Goal: Information Seeking & Learning: Find specific fact

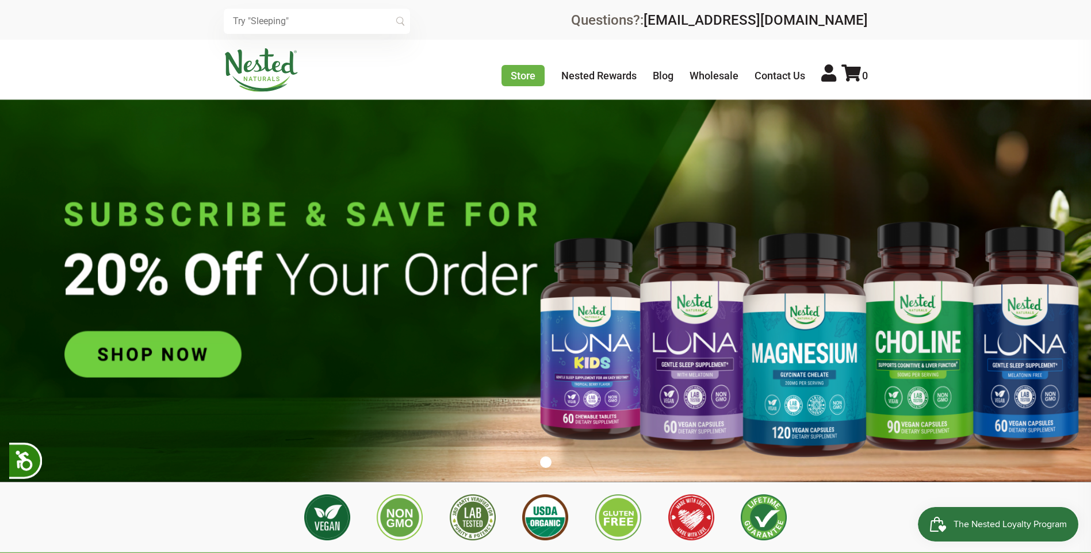
scroll to position [0, 202]
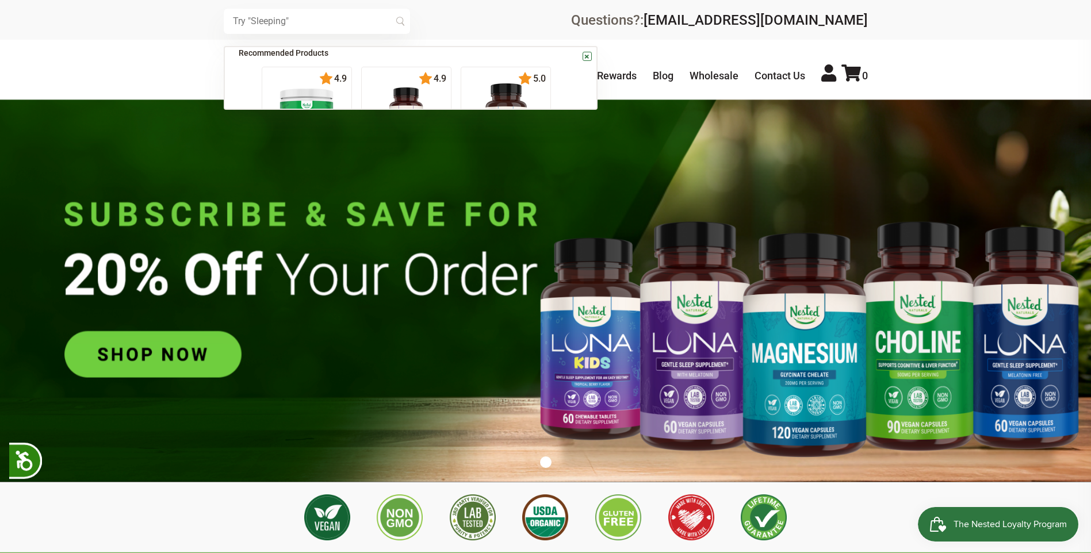
click at [284, 22] on input "text" at bounding box center [317, 21] width 186 height 25
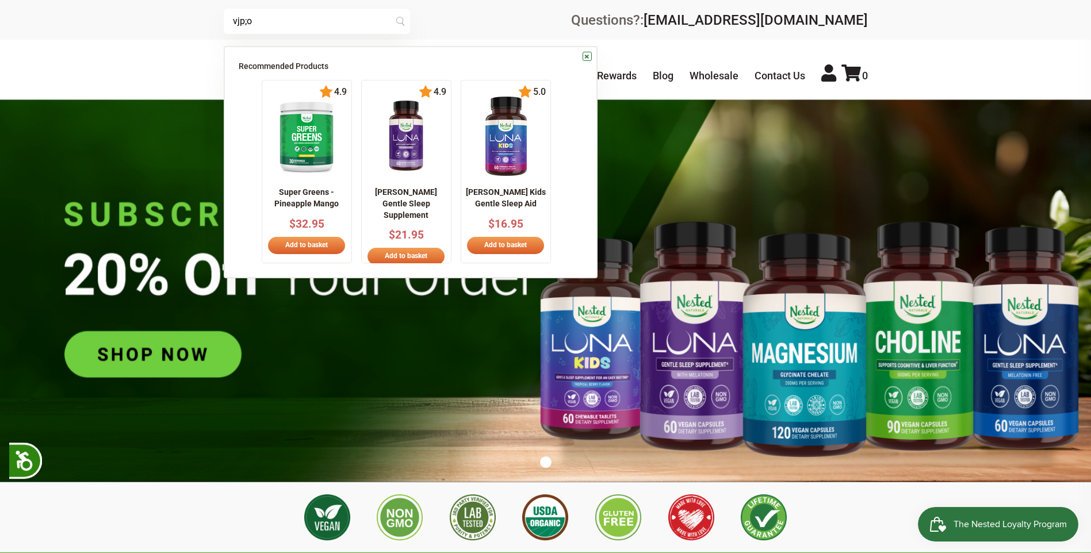
scroll to position [0, 404]
type input "vjp;omr"
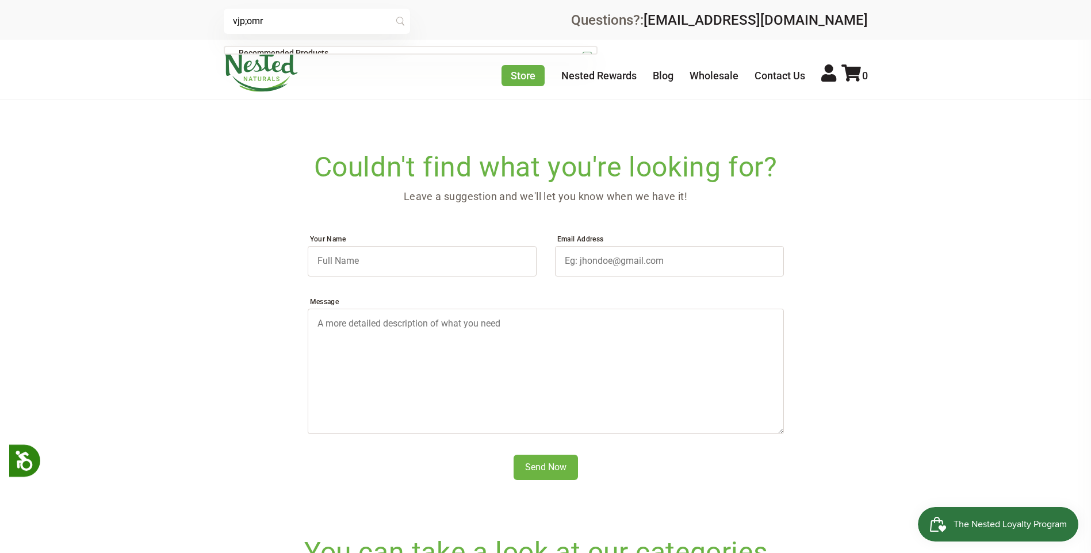
click at [288, 31] on input "vjp;omr" at bounding box center [317, 21] width 186 height 25
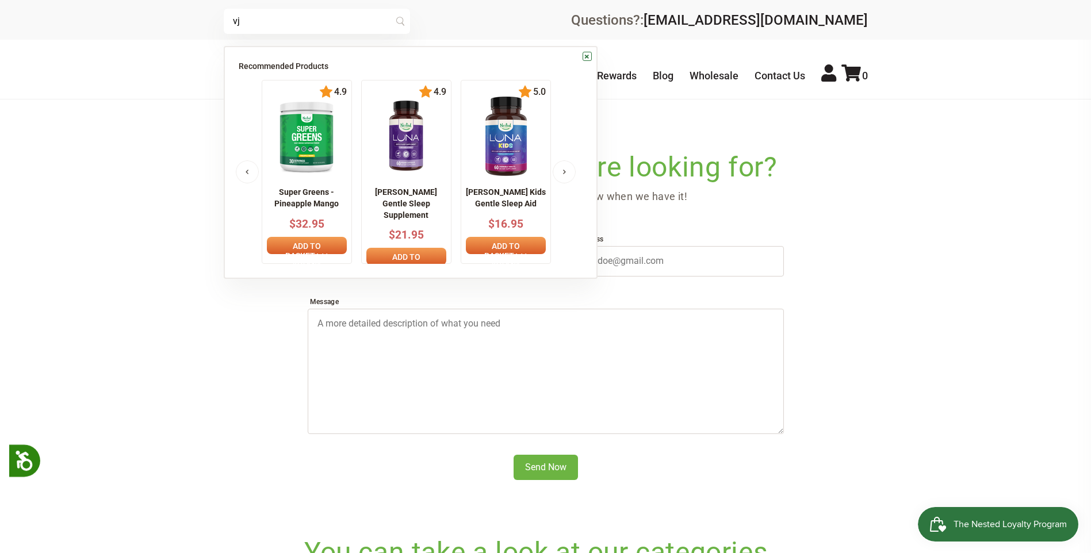
type input "v"
type input "choline"
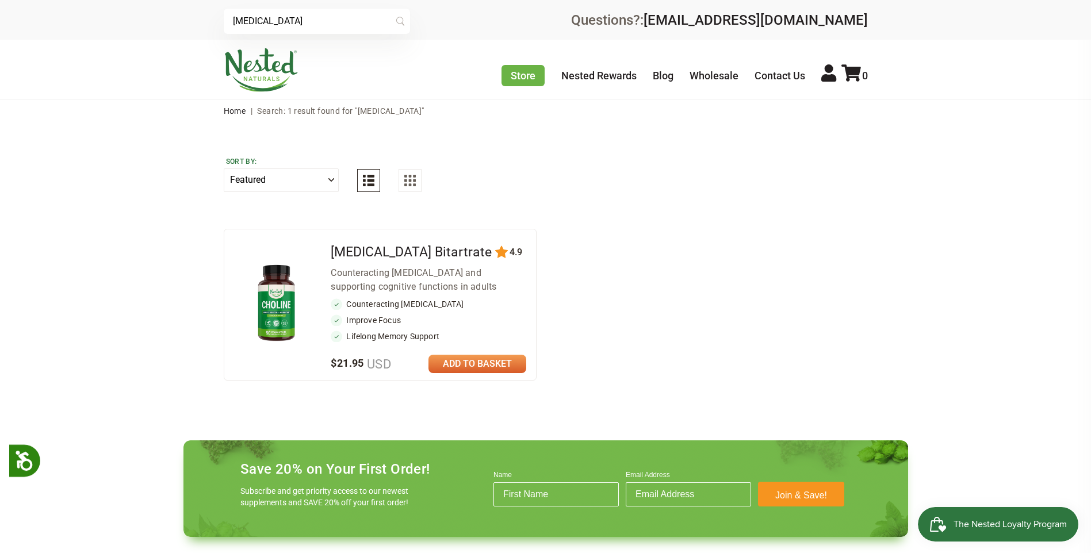
click at [284, 20] on input "choline" at bounding box center [317, 21] width 186 height 25
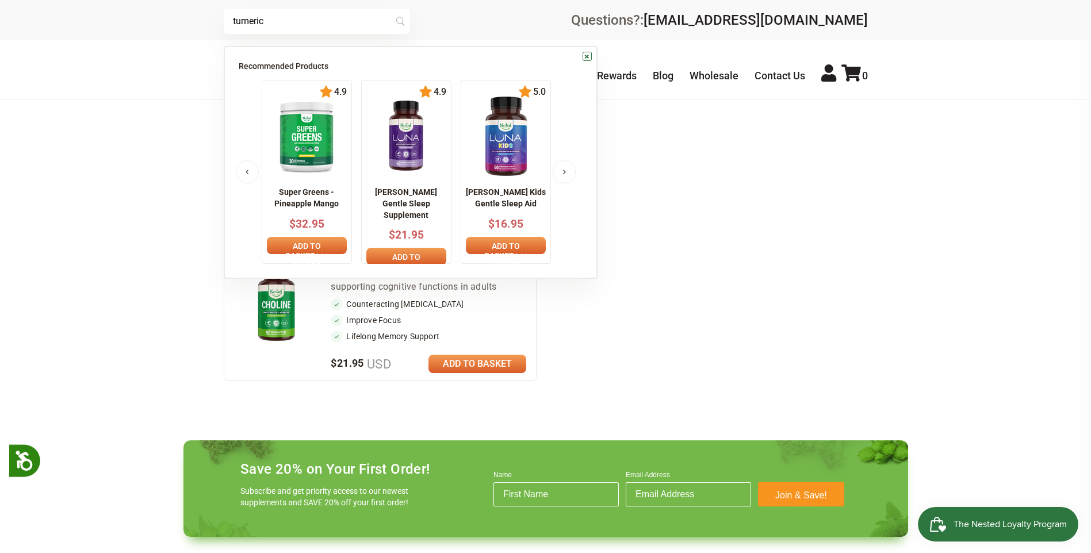
type input "tumeric"
